Goal: Check status: Check status

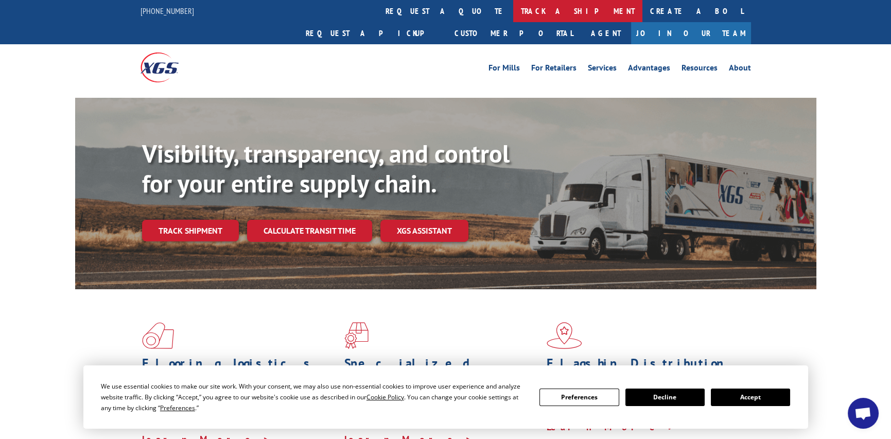
click at [513, 16] on link "track a shipment" at bounding box center [577, 11] width 129 height 22
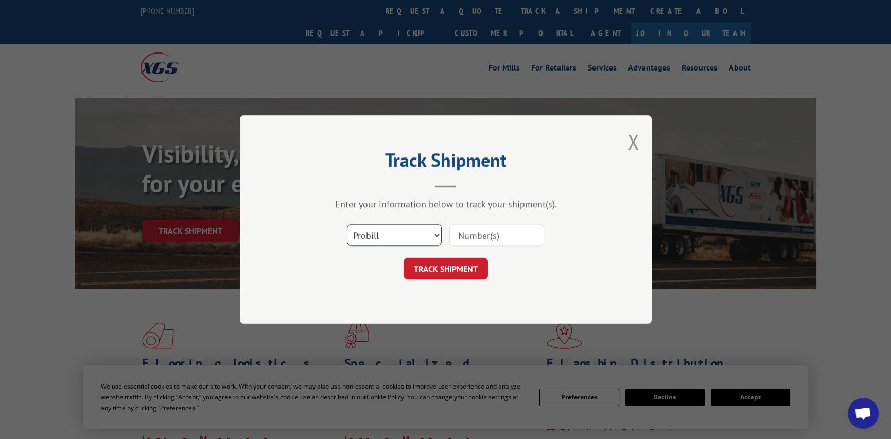
click at [404, 236] on select "Select category... Probill BOL PO" at bounding box center [394, 236] width 95 height 22
select select "bol"
click at [347, 225] on select "Select category... Probill BOL PO" at bounding box center [394, 236] width 95 height 22
click at [476, 229] on input at bounding box center [497, 236] width 95 height 22
paste input "5569346"
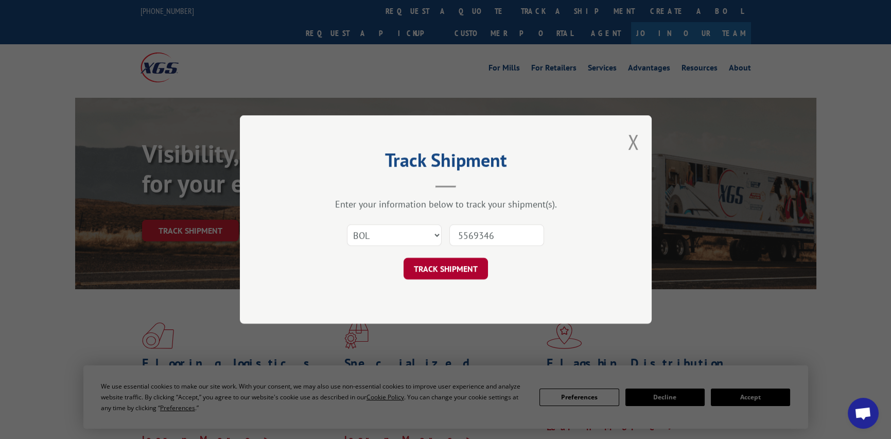
type input "5569346"
click at [431, 269] on button "TRACK SHIPMENT" at bounding box center [446, 269] width 84 height 22
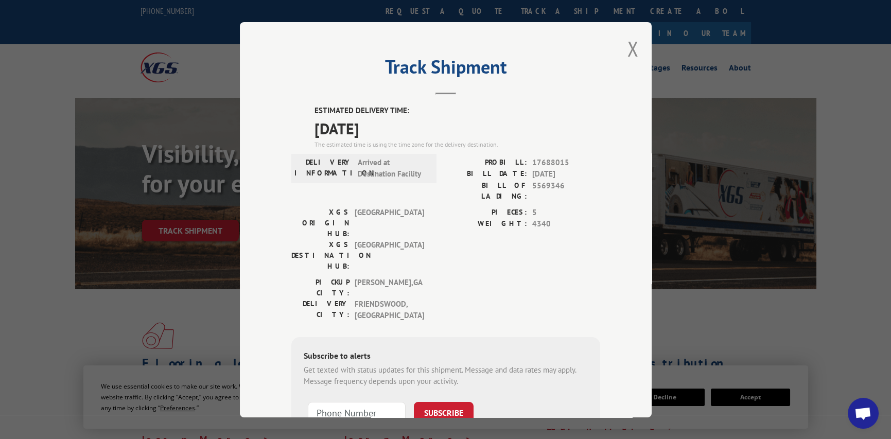
click at [680, 285] on div "Track Shipment ESTIMATED DELIVERY TIME: [DATE] The estimated time is using the …" at bounding box center [445, 219] width 891 height 439
click at [636, 44] on div "Track Shipment ESTIMATED DELIVERY TIME: [DATE] The estimated time is using the …" at bounding box center [446, 220] width 412 height 396
click at [634, 52] on button "Close modal" at bounding box center [633, 48] width 11 height 27
